Goal: Information Seeking & Learning: Compare options

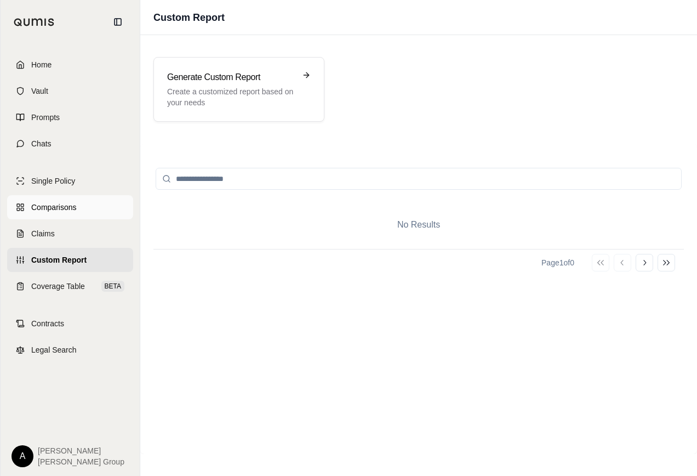
click at [56, 209] on span "Comparisons" at bounding box center [53, 207] width 45 height 11
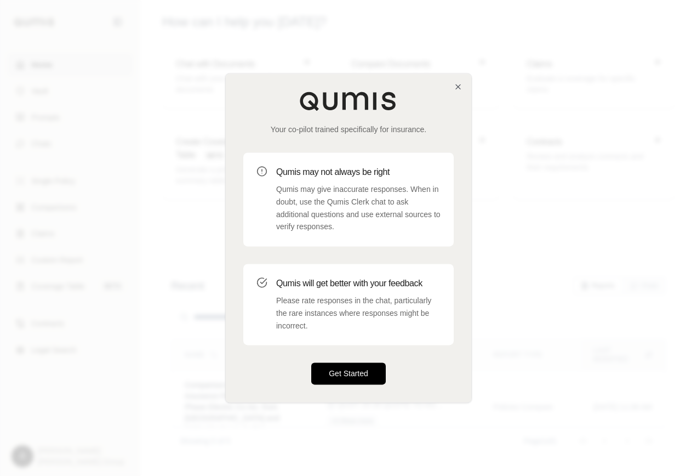
click at [334, 380] on button "Get Started" at bounding box center [348, 374] width 75 height 22
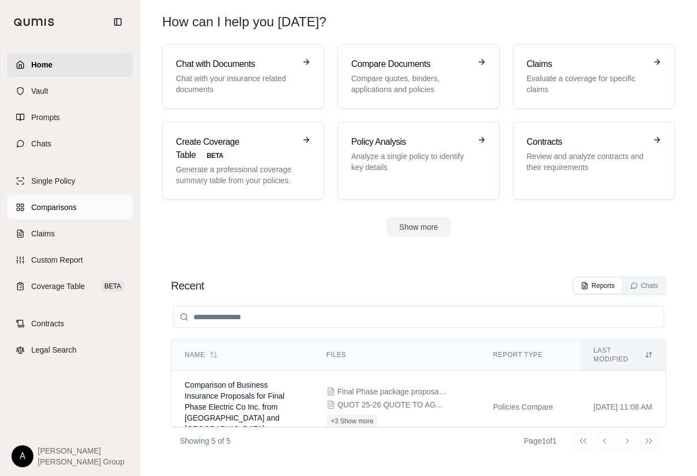
click at [63, 207] on span "Comparisons" at bounding box center [53, 207] width 45 height 11
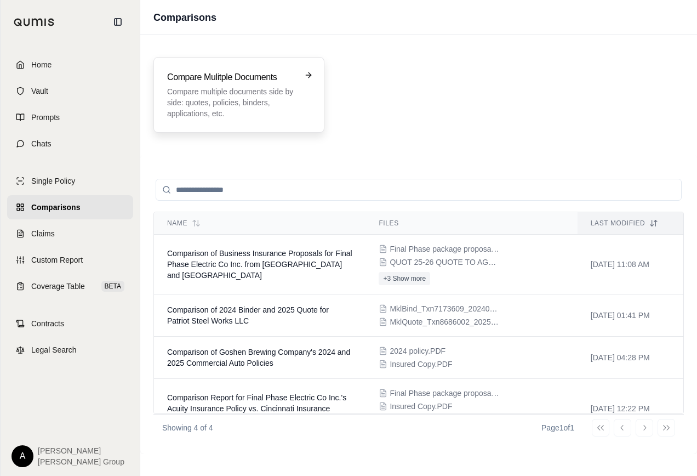
click at [247, 81] on h3 "Compare Mulitple Documents" at bounding box center [231, 77] width 128 height 13
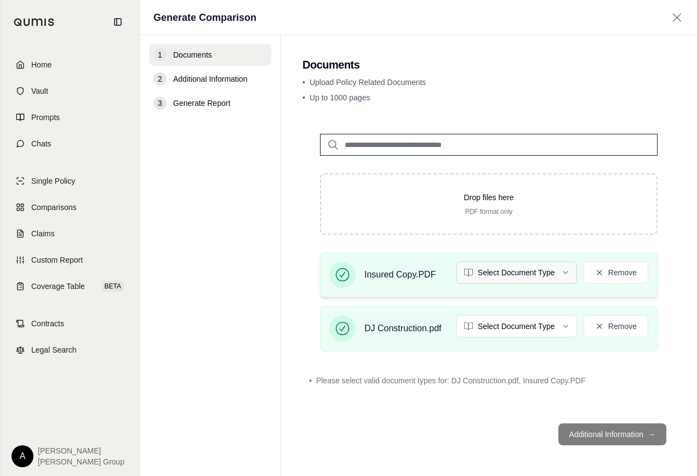
click at [557, 275] on html "Home Vault Prompts Chats Single Policy Comparisons Claims Custom Report Coverag…" at bounding box center [348, 238] width 697 height 476
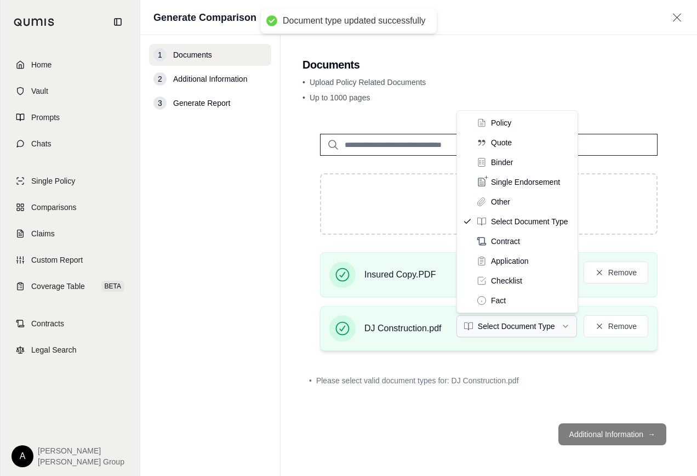
click at [550, 329] on html "Document type updated successfully Home Vault Prompts Chats Single Policy Compa…" at bounding box center [348, 238] width 697 height 476
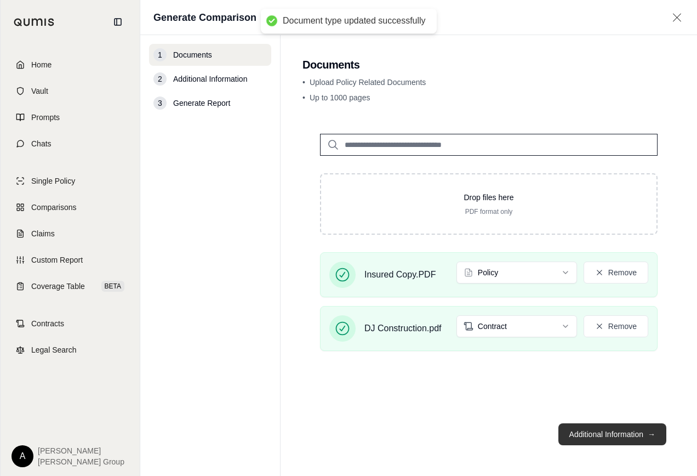
click at [606, 434] on button "Additional Information →" at bounding box center [613, 434] width 108 height 22
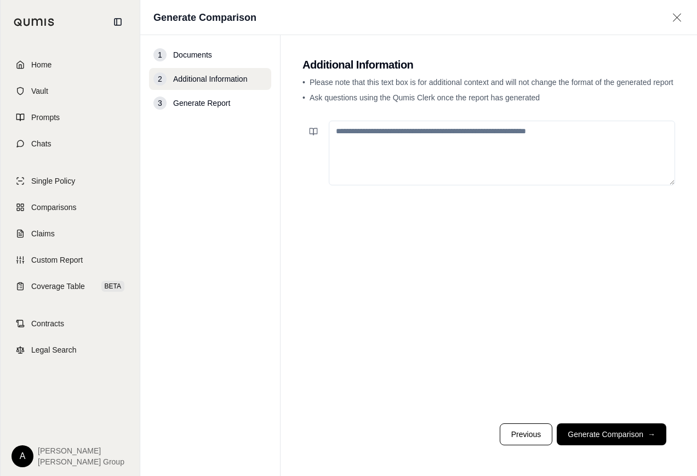
click at [392, 138] on textarea at bounding box center [502, 153] width 346 height 65
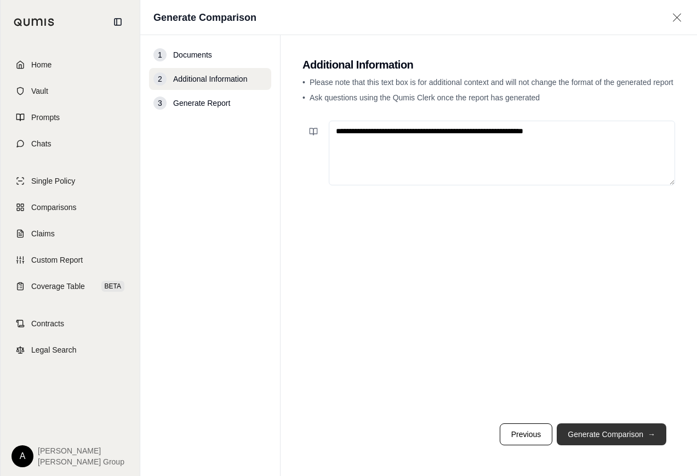
type textarea "**********"
click at [621, 435] on button "Generate Comparison →" at bounding box center [612, 434] width 110 height 22
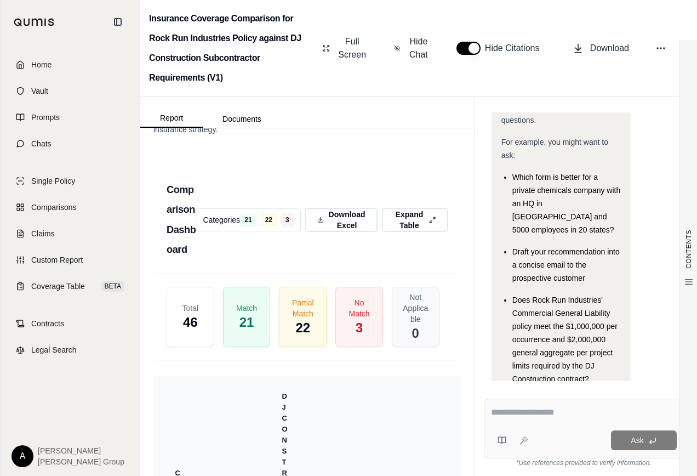
scroll to position [2391, 0]
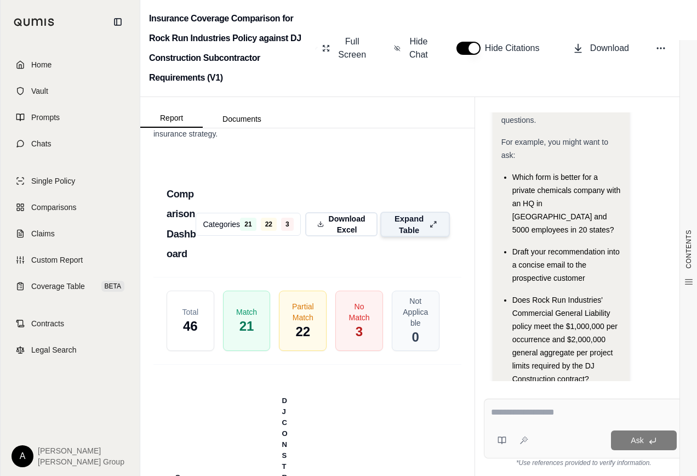
click at [396, 236] on span "Expand Table" at bounding box center [409, 224] width 32 height 23
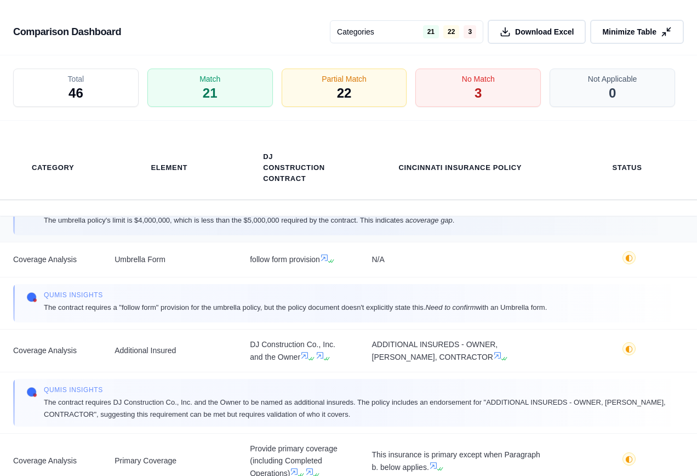
scroll to position [603, 0]
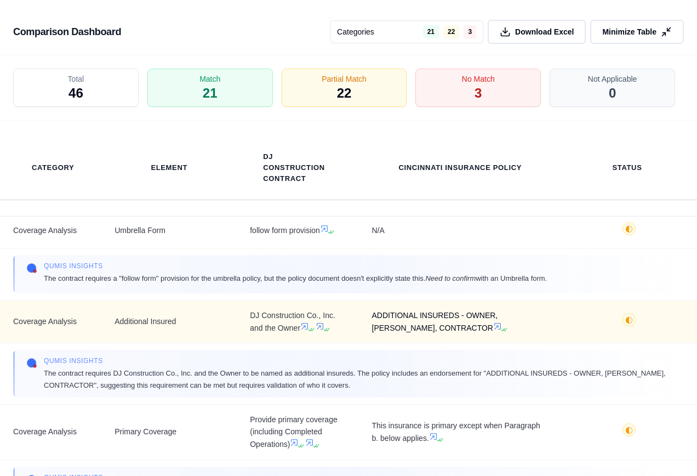
click at [493, 327] on icon at bounding box center [497, 326] width 9 height 9
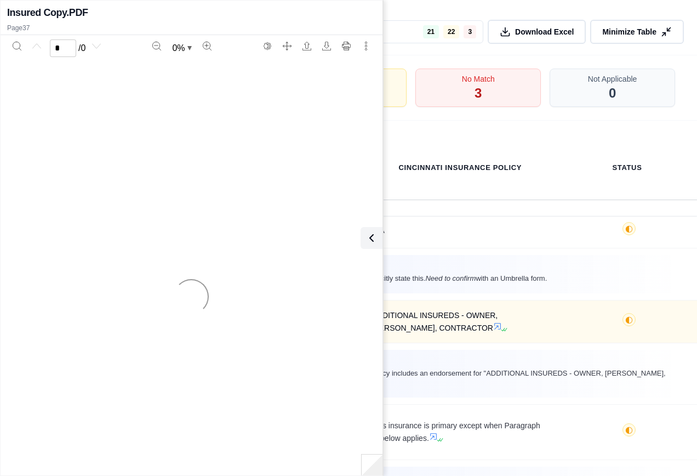
scroll to position [209, 0]
type input "**"
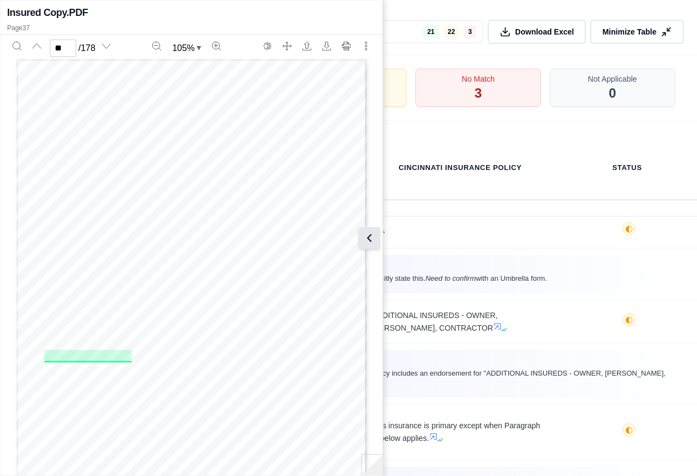
click at [371, 237] on icon at bounding box center [369, 237] width 13 height 13
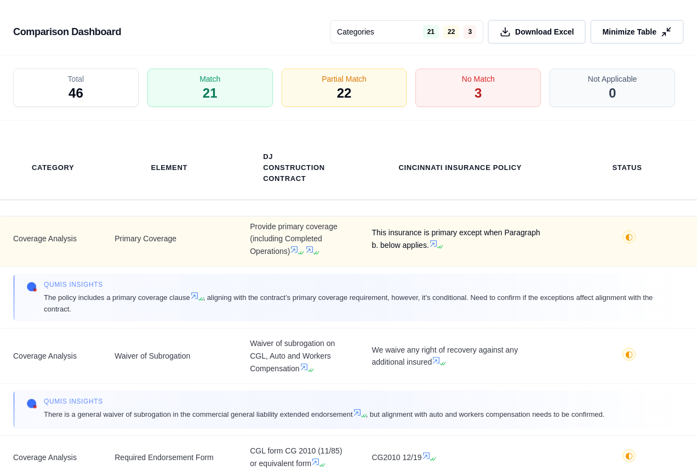
scroll to position [822, 0]
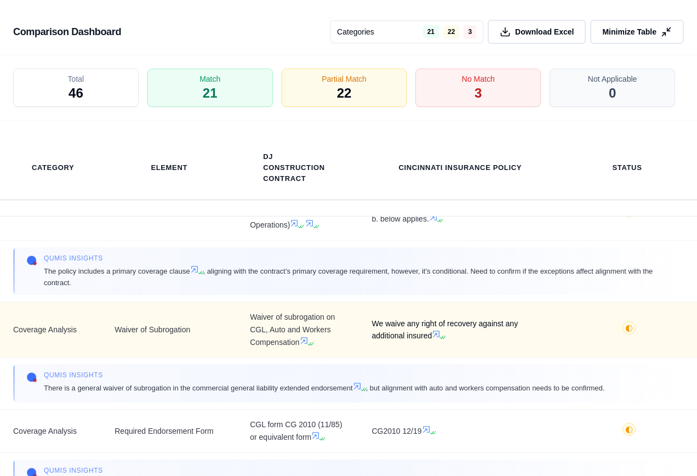
click at [435, 337] on icon at bounding box center [436, 333] width 9 height 9
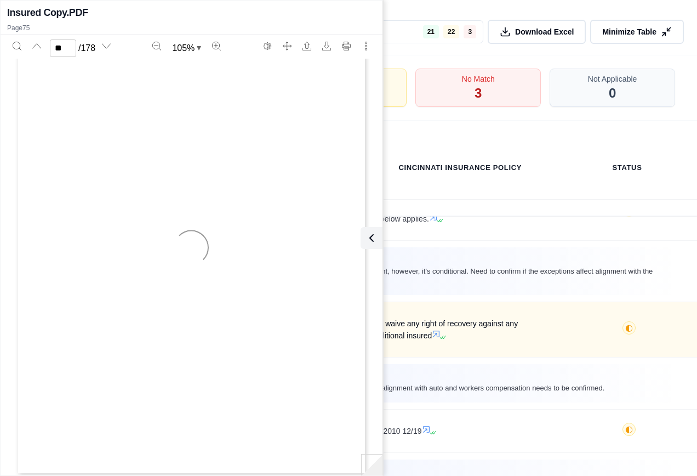
type input "**"
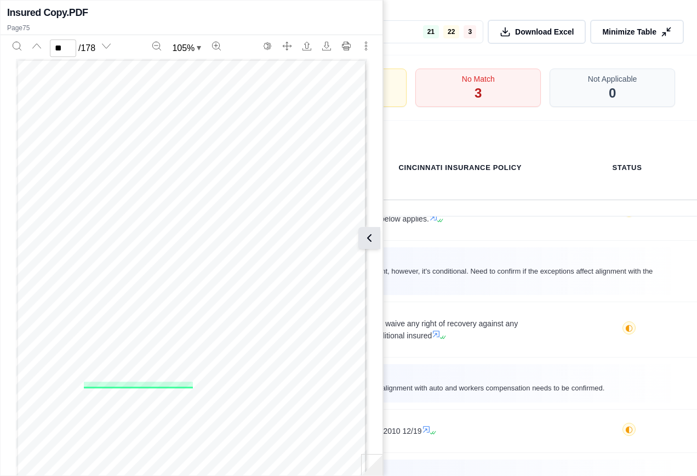
click at [372, 238] on icon at bounding box center [369, 237] width 13 height 13
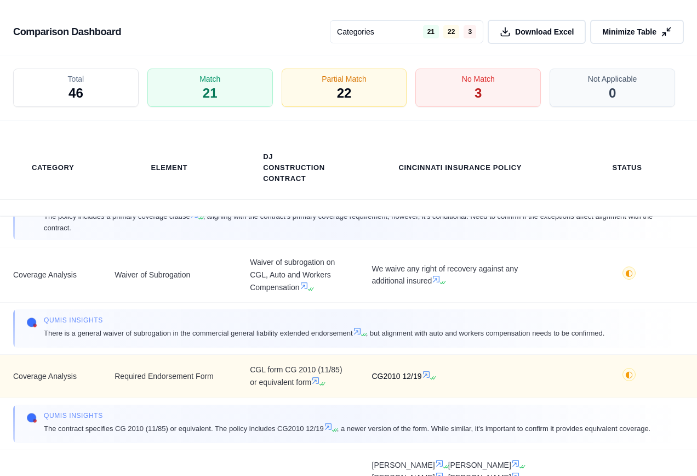
scroll to position [932, 0]
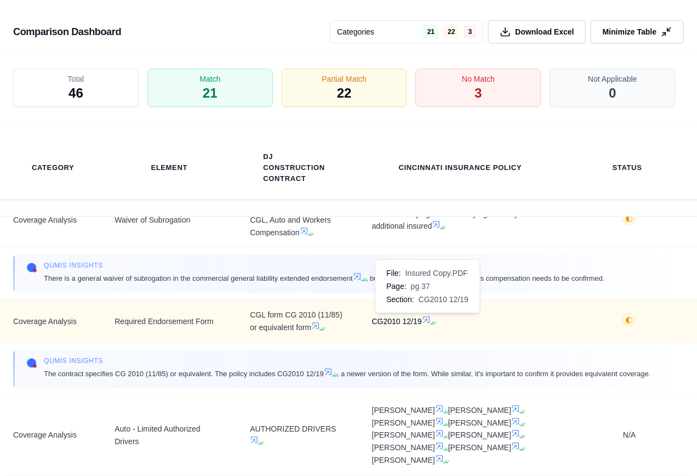
click at [425, 321] on icon at bounding box center [426, 319] width 9 height 9
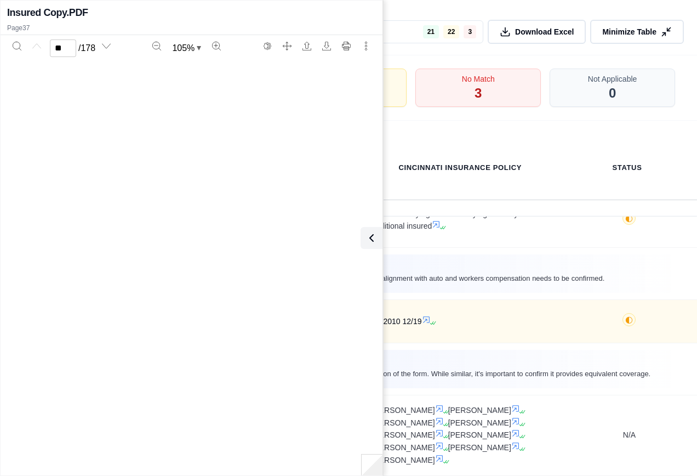
type input "**"
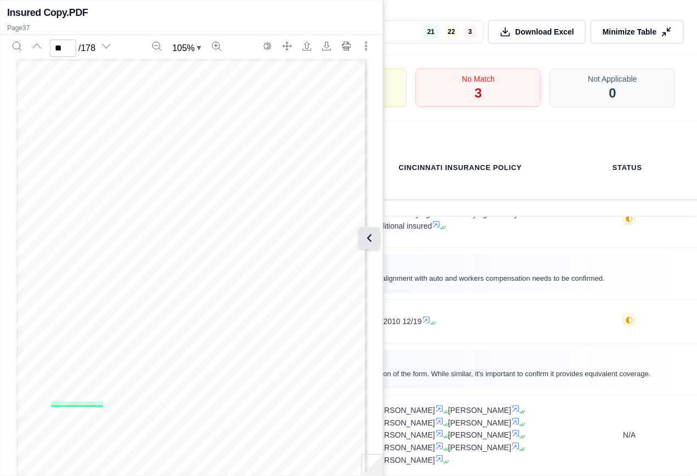
click at [371, 239] on icon at bounding box center [369, 237] width 13 height 13
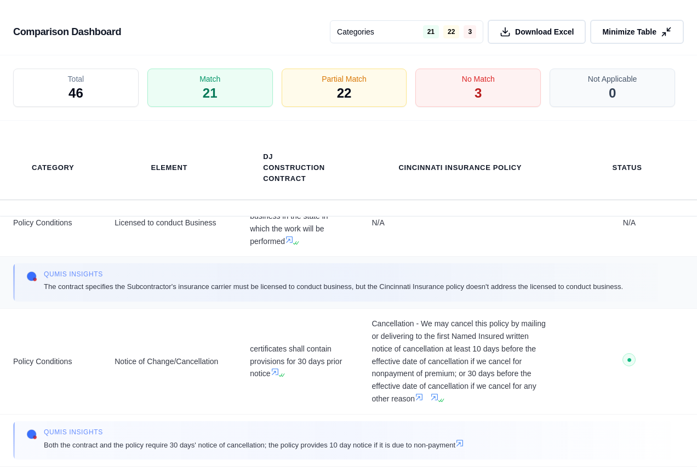
scroll to position [1535, 0]
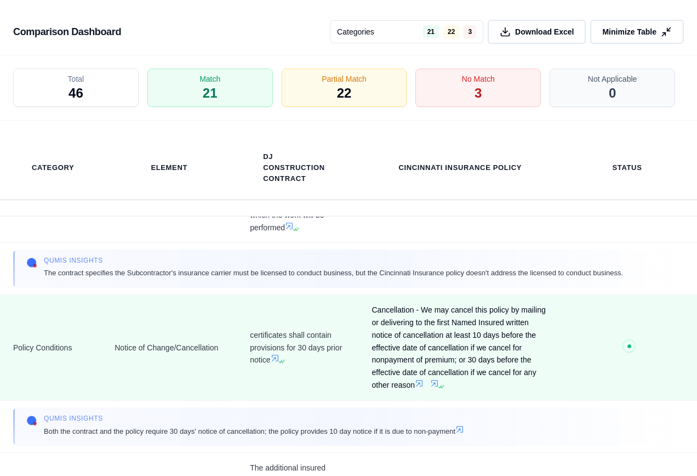
click at [419, 384] on icon at bounding box center [419, 383] width 7 height 7
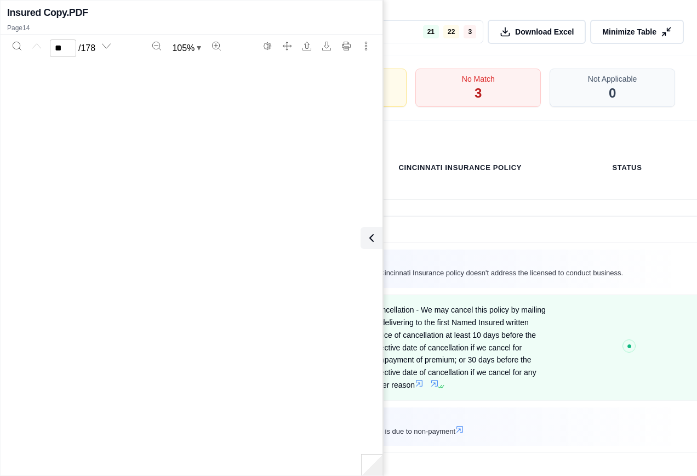
type input "**"
click at [434, 384] on icon at bounding box center [434, 383] width 7 height 7
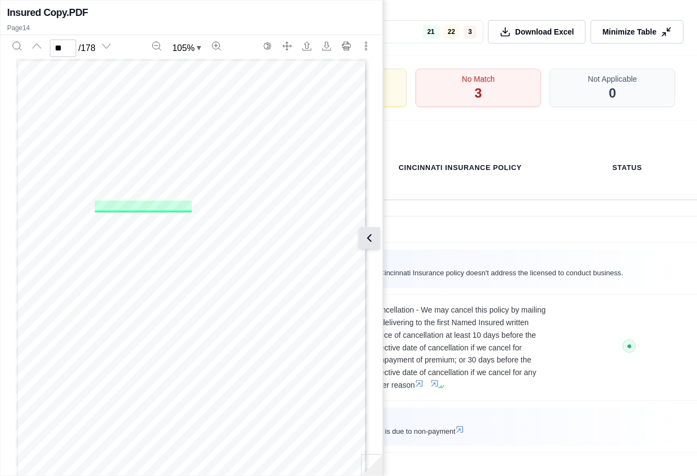
click at [368, 236] on icon at bounding box center [369, 237] width 13 height 13
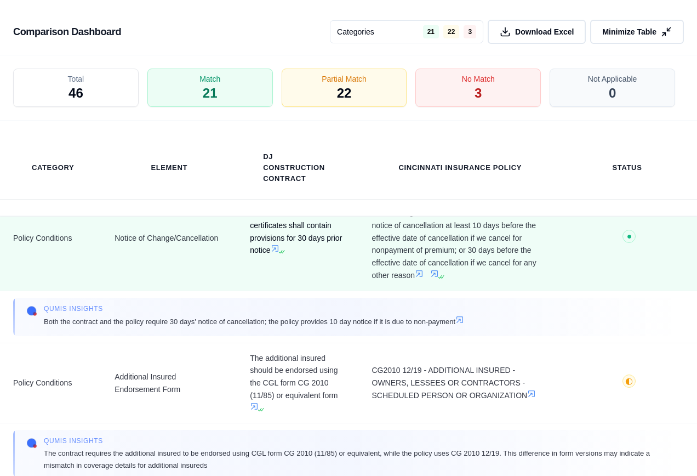
scroll to position [1700, 0]
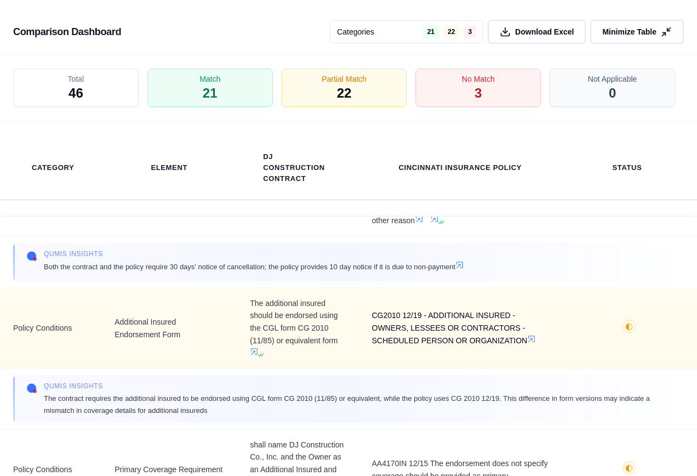
click at [530, 338] on icon at bounding box center [532, 339] width 7 height 7
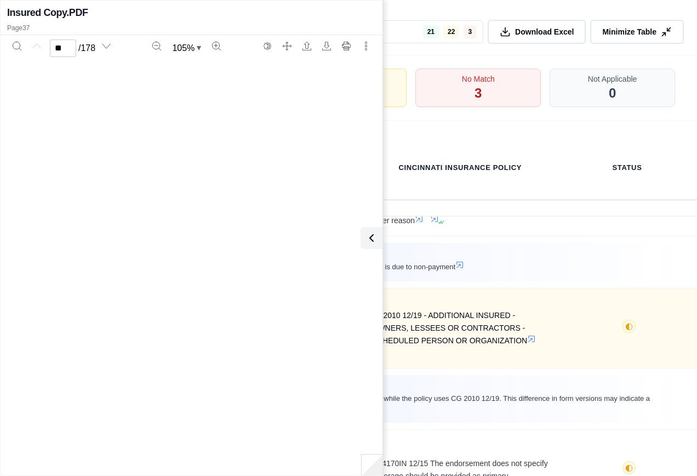
type input "**"
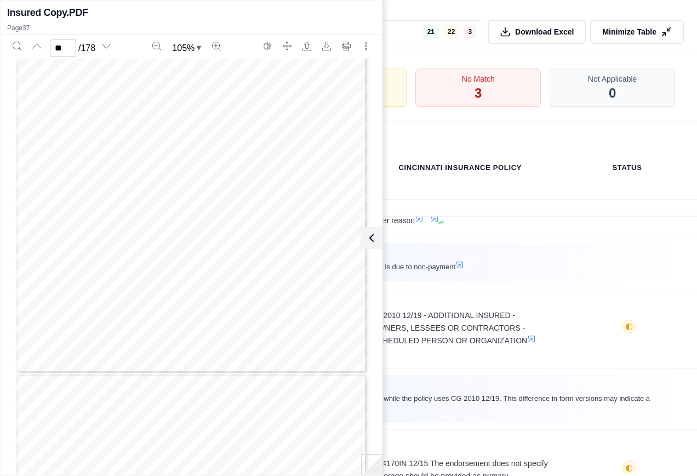
scroll to position [16537, 0]
click at [371, 237] on icon at bounding box center [369, 237] width 13 height 13
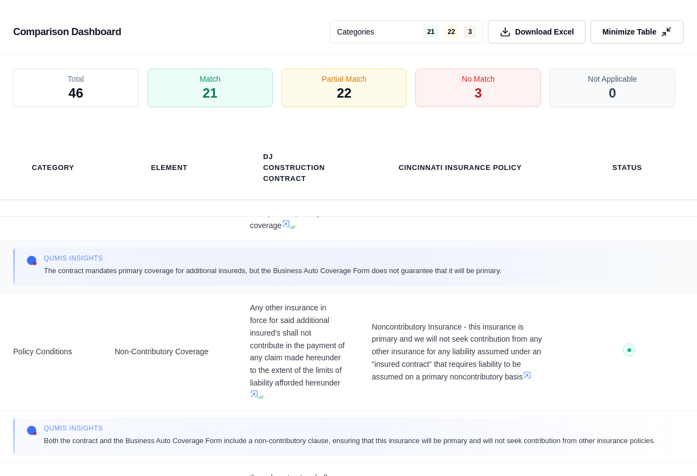
scroll to position [1974, 0]
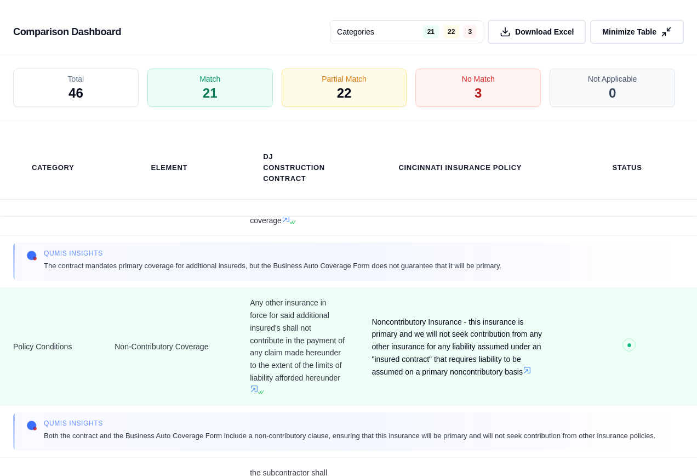
click at [526, 371] on icon at bounding box center [527, 370] width 7 height 7
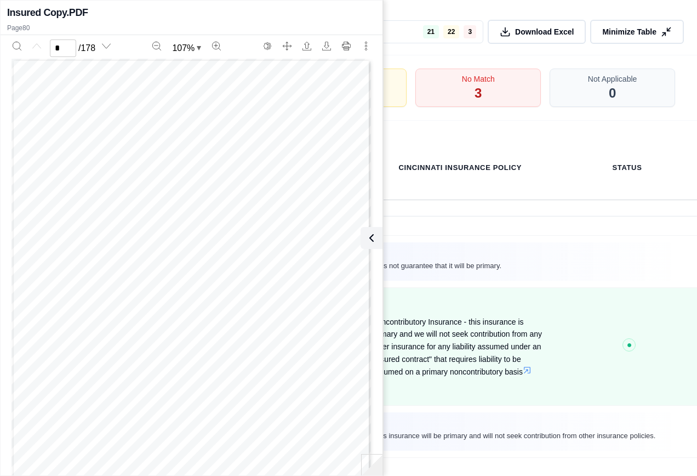
scroll to position [0, 0]
type input "**"
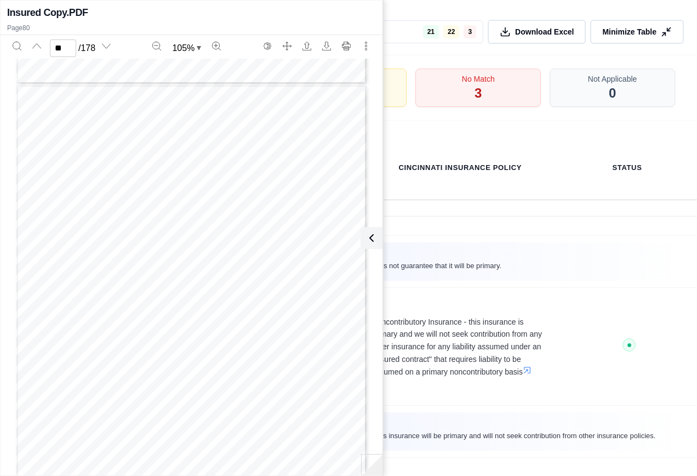
scroll to position [35928, 0]
click at [373, 238] on icon at bounding box center [369, 237] width 13 height 13
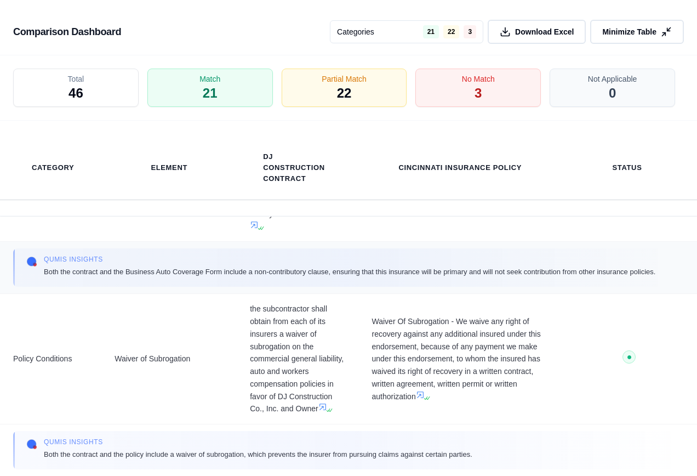
scroll to position [2138, 0]
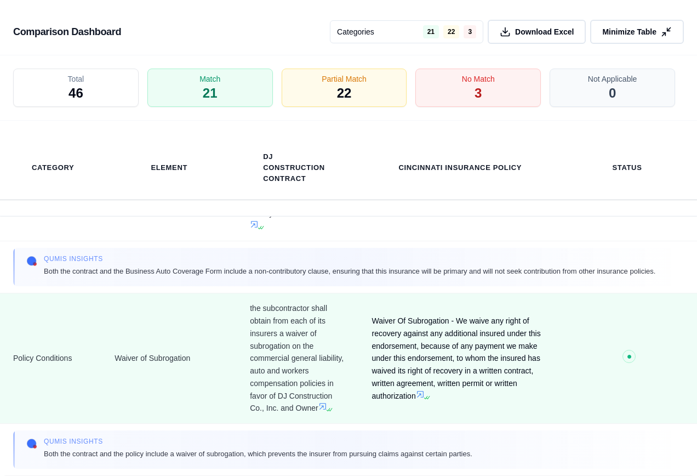
click at [419, 396] on icon at bounding box center [420, 394] width 9 height 9
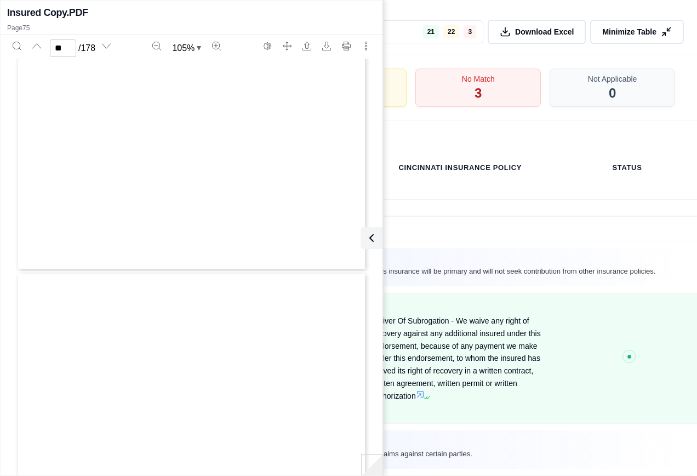
type input "**"
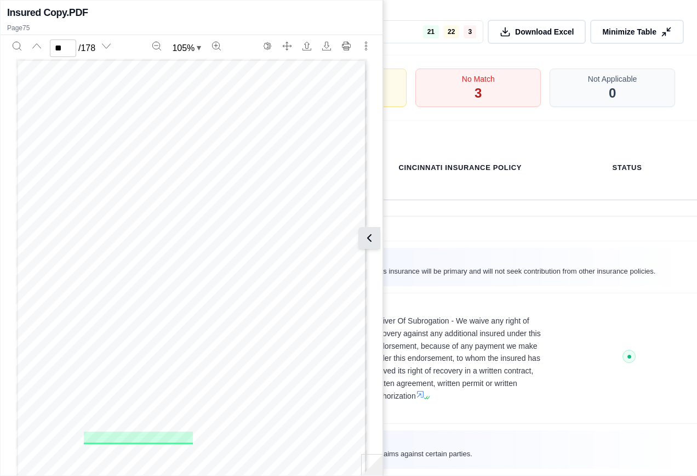
click at [371, 238] on icon at bounding box center [369, 237] width 13 height 13
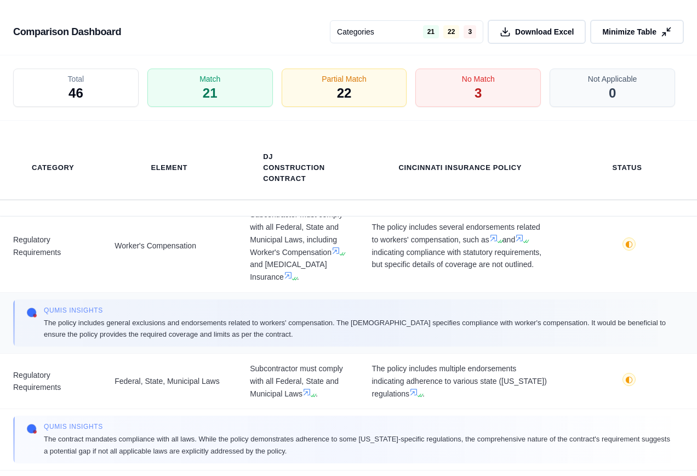
scroll to position [5866, 0]
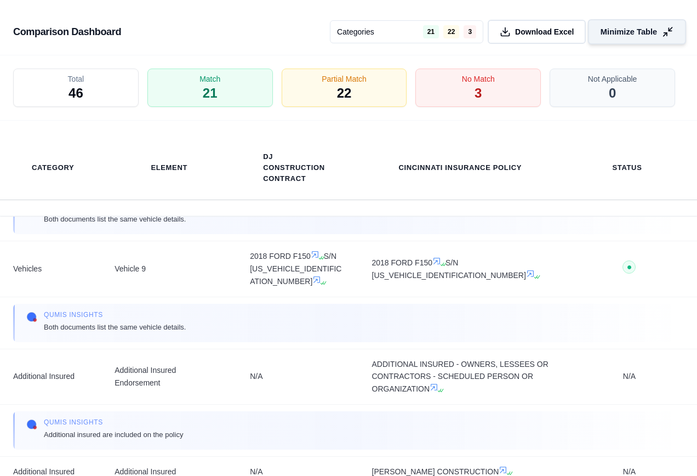
click at [638, 29] on span "Minimize Table" at bounding box center [629, 32] width 56 height 12
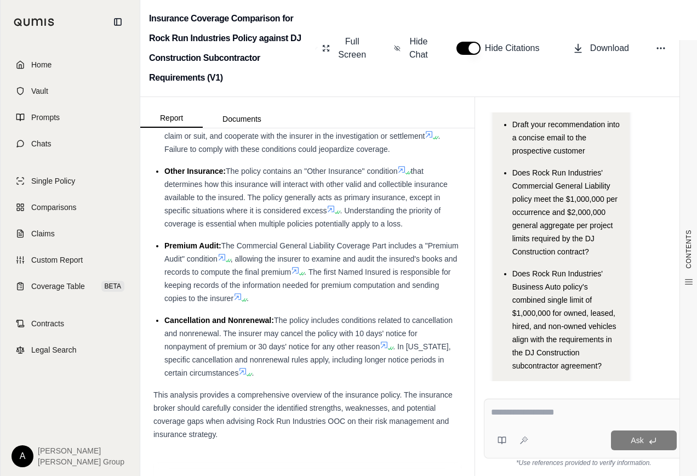
click at [509, 413] on textarea at bounding box center [584, 412] width 186 height 13
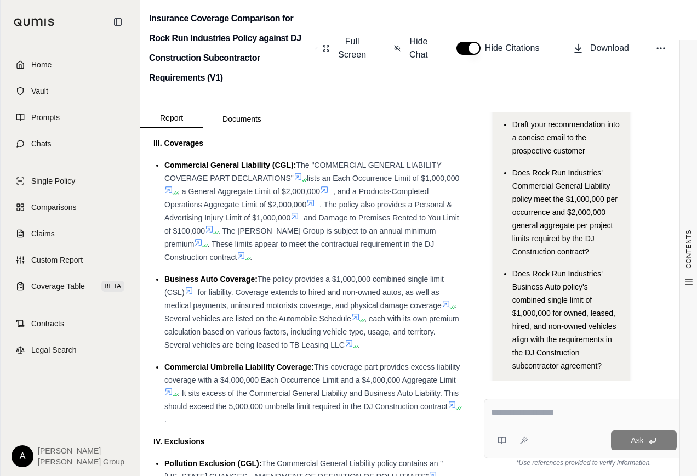
scroll to position [1294, 0]
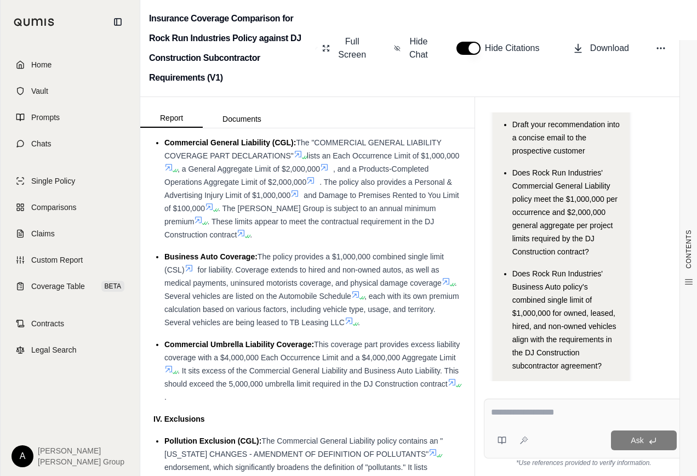
click at [498, 413] on textarea at bounding box center [584, 412] width 186 height 13
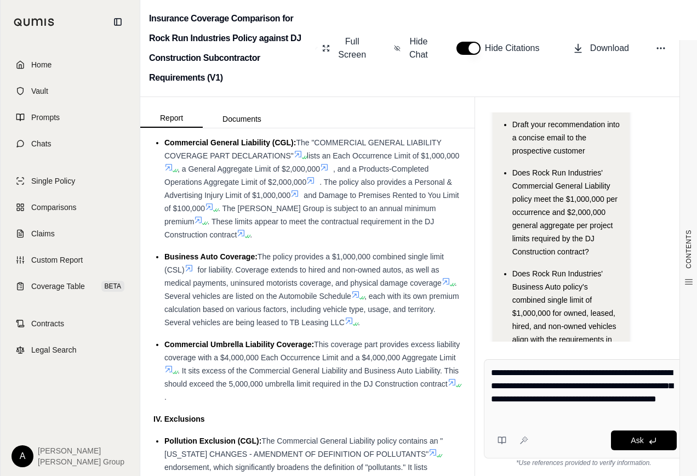
type textarea "**********"
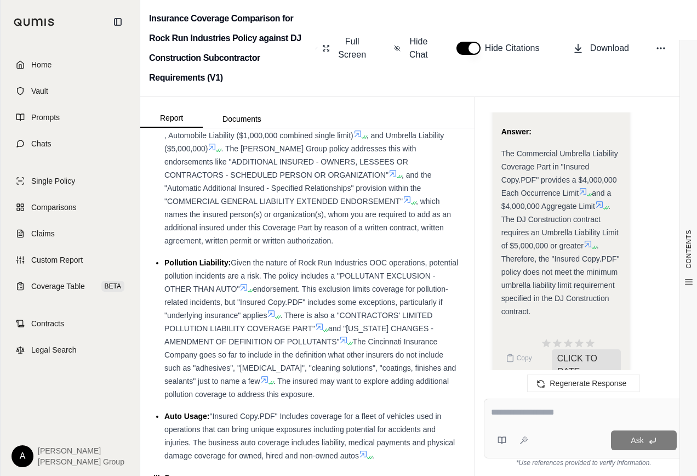
scroll to position [911, 0]
